Goal: Find specific page/section: Find specific page/section

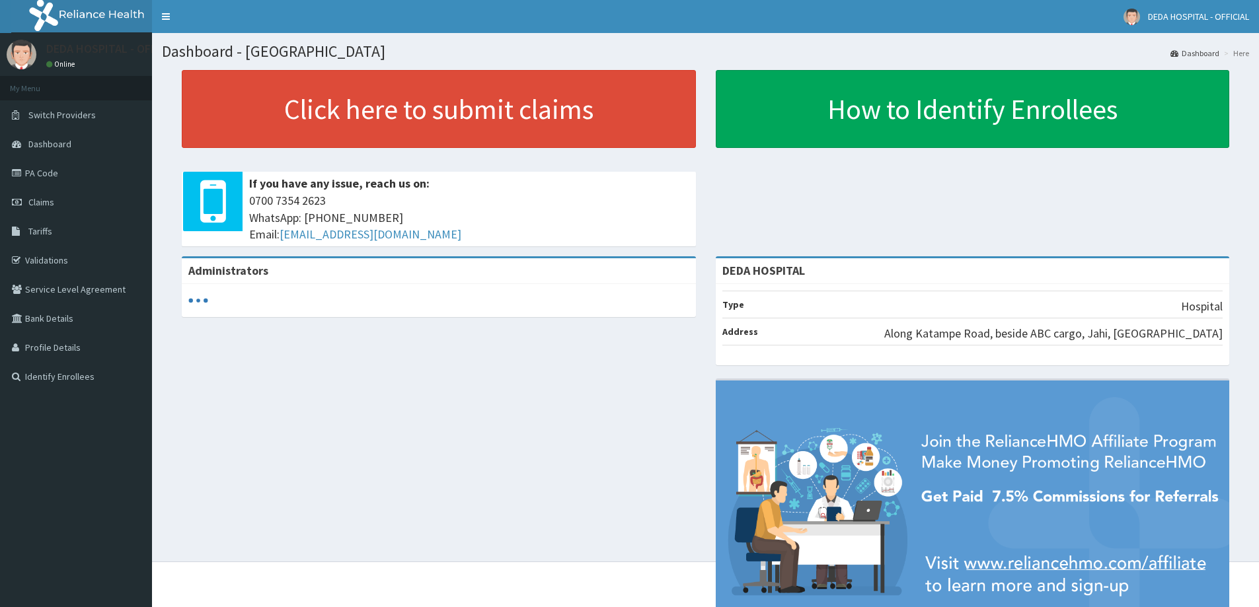
click at [44, 236] on span "Tariffs" at bounding box center [40, 231] width 24 height 12
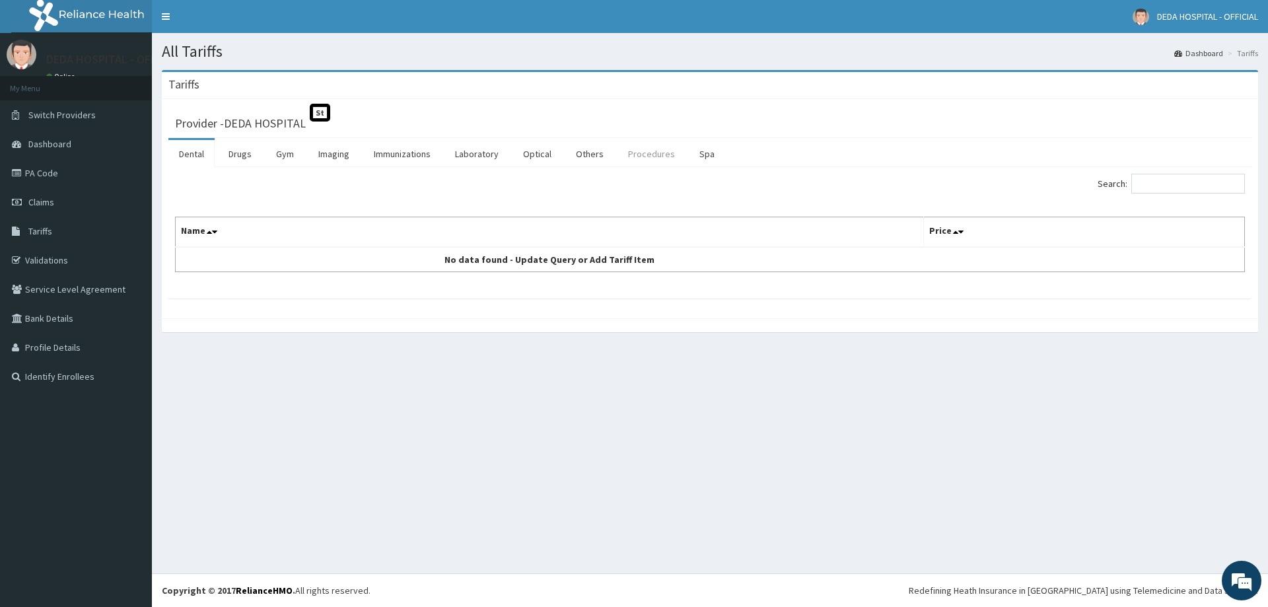
click at [635, 149] on link "Procedures" at bounding box center [652, 154] width 68 height 28
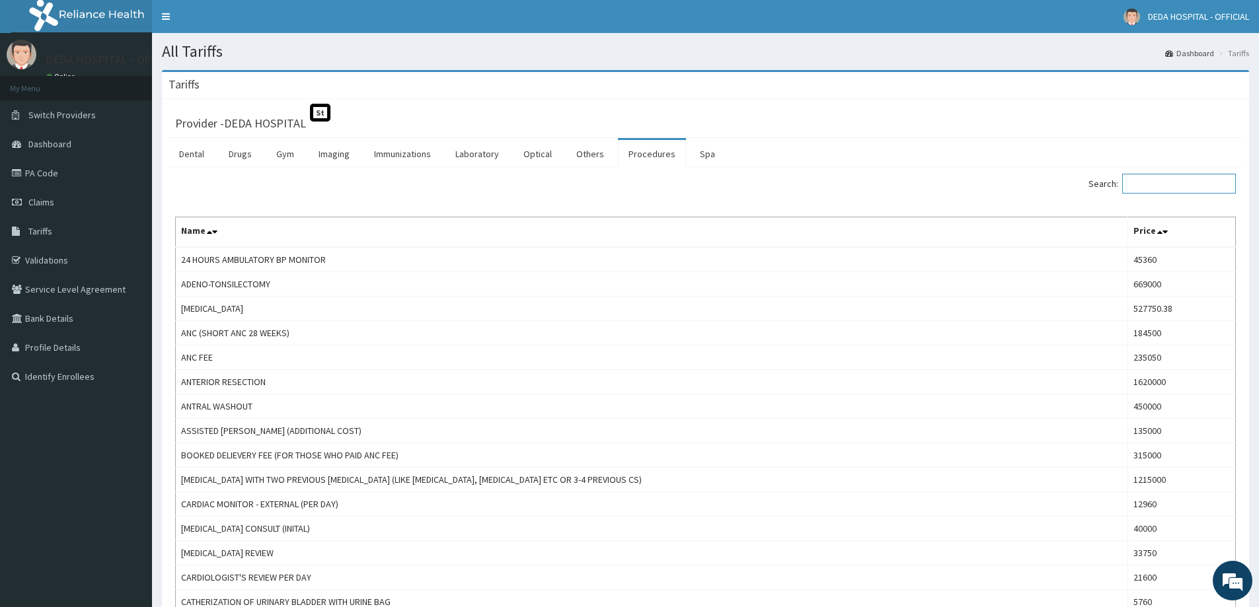
click at [1173, 176] on input "Search:" at bounding box center [1179, 184] width 114 height 20
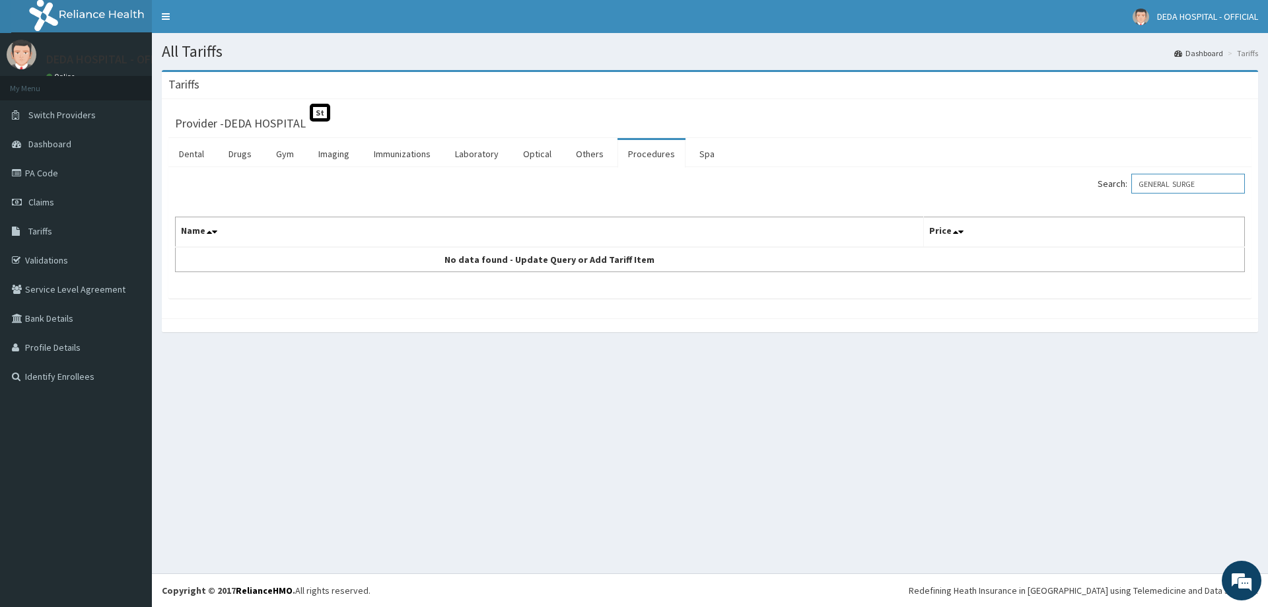
drag, startPoint x: 1185, startPoint y: 186, endPoint x: 1185, endPoint y: 200, distance: 13.9
click at [1186, 185] on input "GENERAL SURGE" at bounding box center [1189, 184] width 114 height 20
type input "GENERAL SURGE"
